Goal: Information Seeking & Learning: Learn about a topic

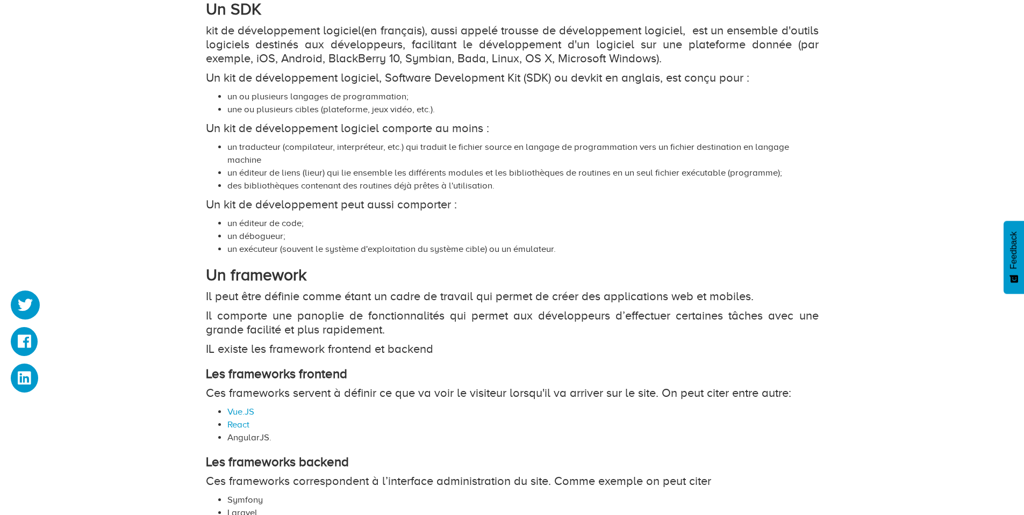
scroll to position [699, 0]
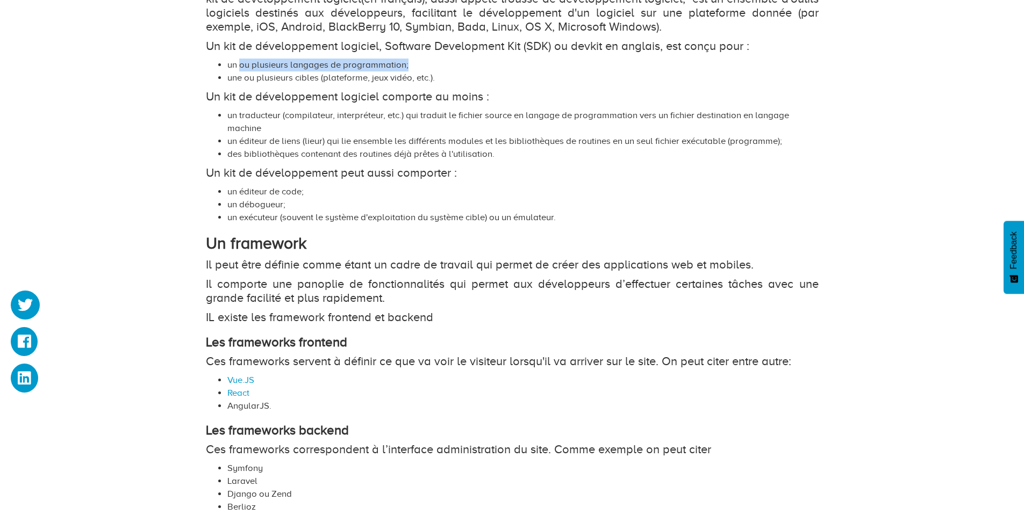
drag, startPoint x: 241, startPoint y: 62, endPoint x: 482, endPoint y: 62, distance: 240.8
click at [482, 62] on li "un ou plusieurs langages de programmation;" at bounding box center [522, 65] width 591 height 13
drag, startPoint x: 259, startPoint y: 78, endPoint x: 382, endPoint y: 80, distance: 123.6
click at [365, 80] on li "une ou plusieurs cibles (plateforme, jeux vidéo, etc.)." at bounding box center [522, 77] width 591 height 13
click at [236, 99] on p "Un kit de développement logiciel comporte au moins :" at bounding box center [512, 97] width 613 height 14
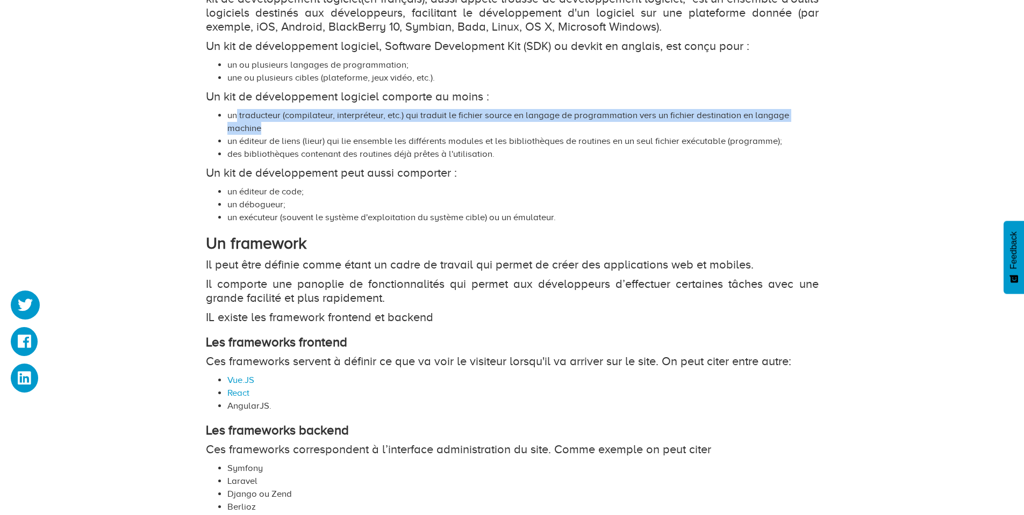
drag, startPoint x: 237, startPoint y: 118, endPoint x: 482, endPoint y: 125, distance: 244.7
click at [506, 125] on li "un traducteur (compilateur, interpréteur, etc.) qui traduit le fichier source e…" at bounding box center [522, 122] width 591 height 26
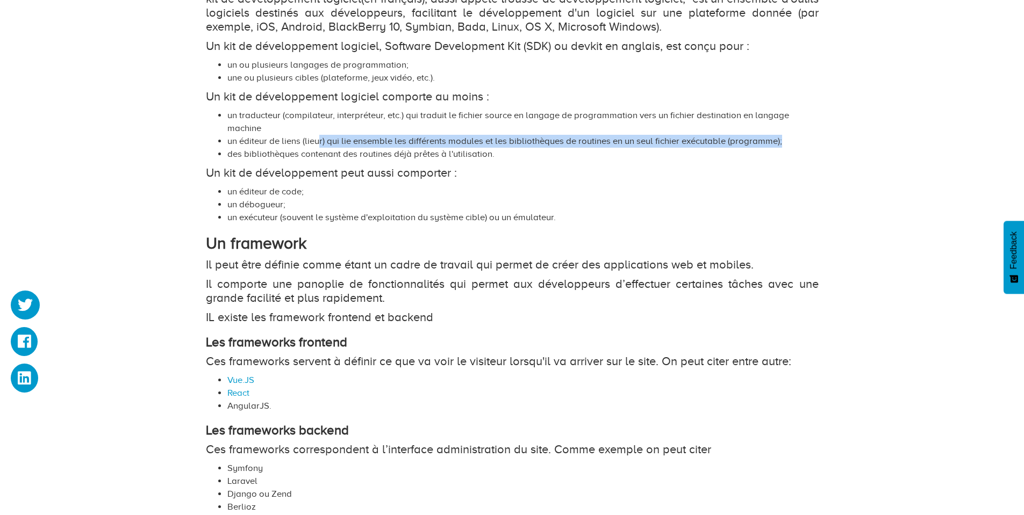
drag, startPoint x: 333, startPoint y: 141, endPoint x: 796, endPoint y: 141, distance: 462.3
click at [794, 141] on li "un éditeur de liens (lieur) qui lie ensemble les différents modules et les bibl…" at bounding box center [522, 141] width 591 height 13
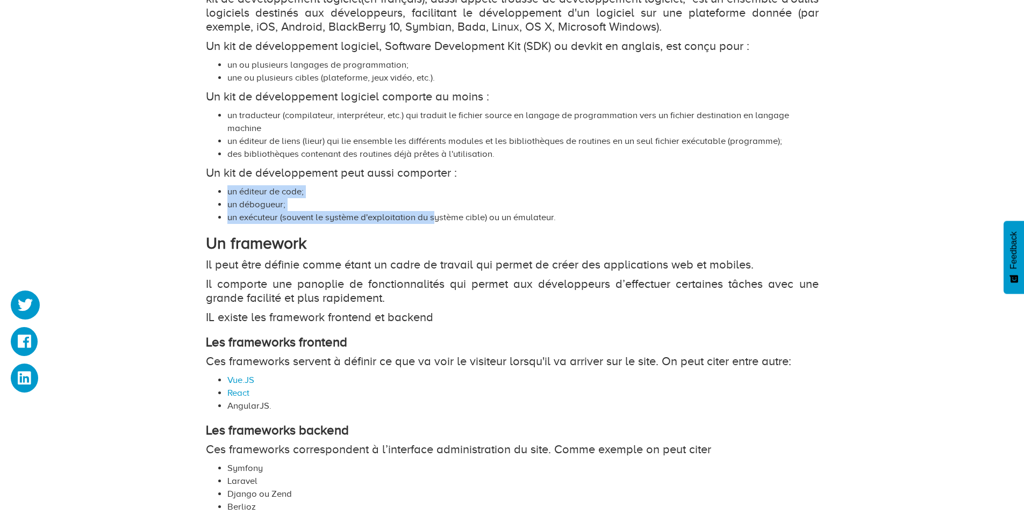
drag, startPoint x: 230, startPoint y: 189, endPoint x: 660, endPoint y: 225, distance: 431.6
click at [512, 223] on ul "un éditeur de code; un débogueur; un exécuteur (souvent le système d'exploitati…" at bounding box center [512, 204] width 613 height 39
click at [712, 220] on li "un exécuteur (souvent le système d'exploitation du système cible) ou un émulate…" at bounding box center [522, 217] width 591 height 13
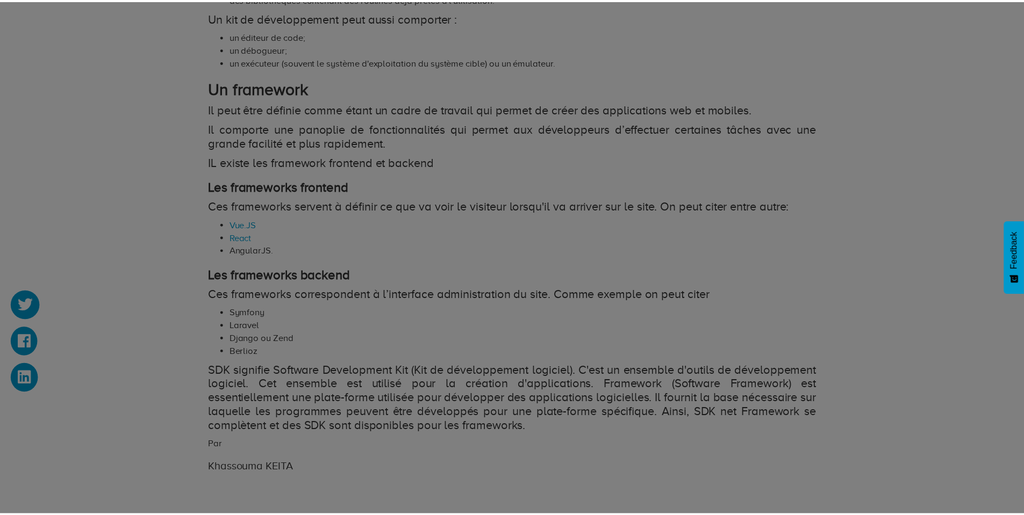
scroll to position [860, 0]
